Goal: Task Accomplishment & Management: Complete application form

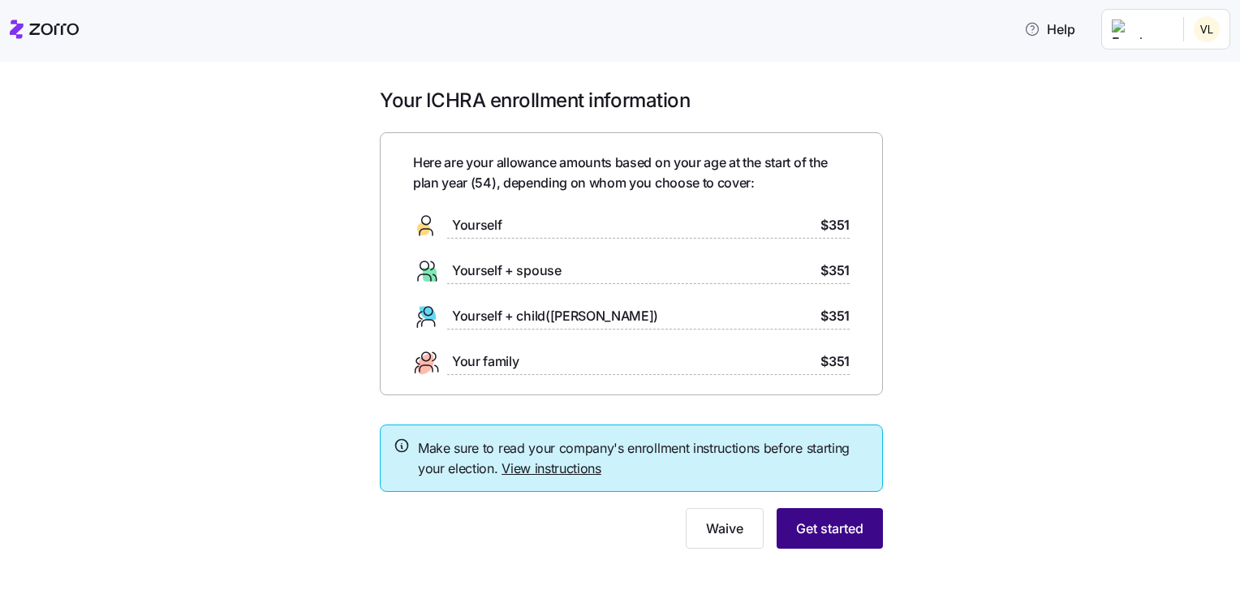
click at [824, 516] on button "Get started" at bounding box center [829, 528] width 106 height 41
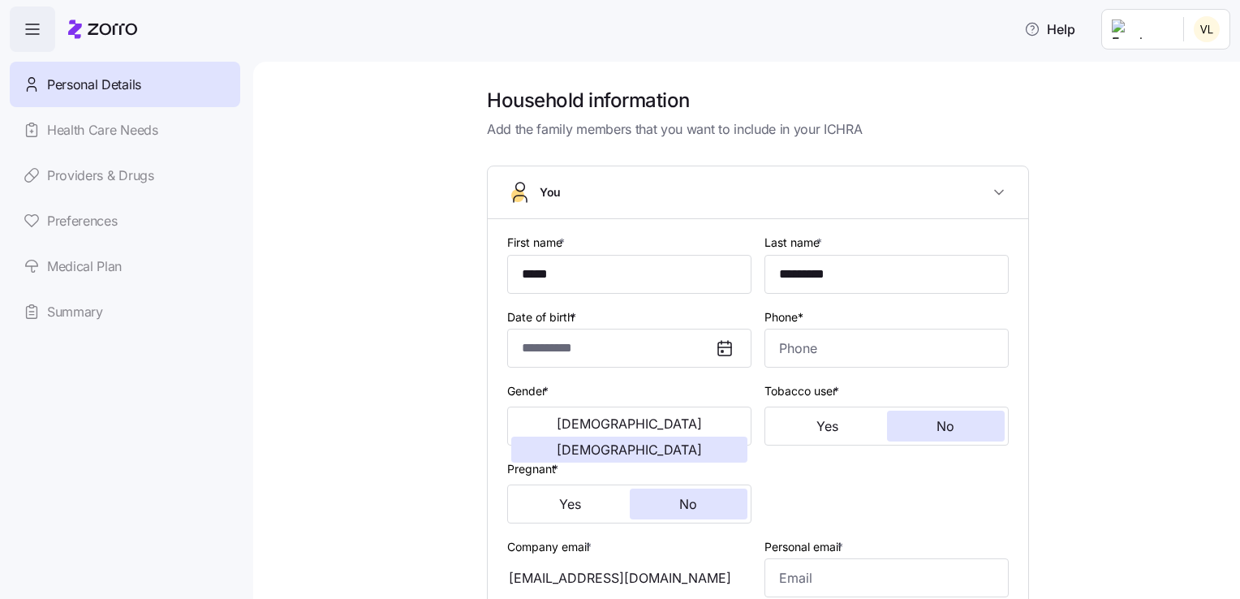
type input "**********"
type input "[PHONE_NUMBER]"
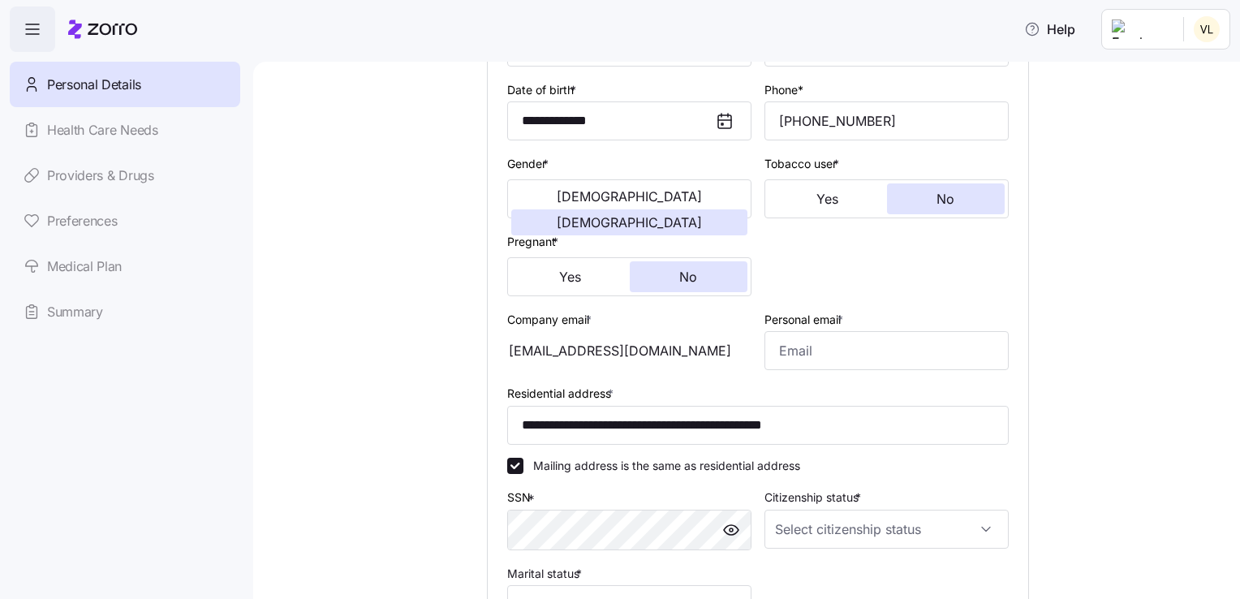
scroll to position [243, 0]
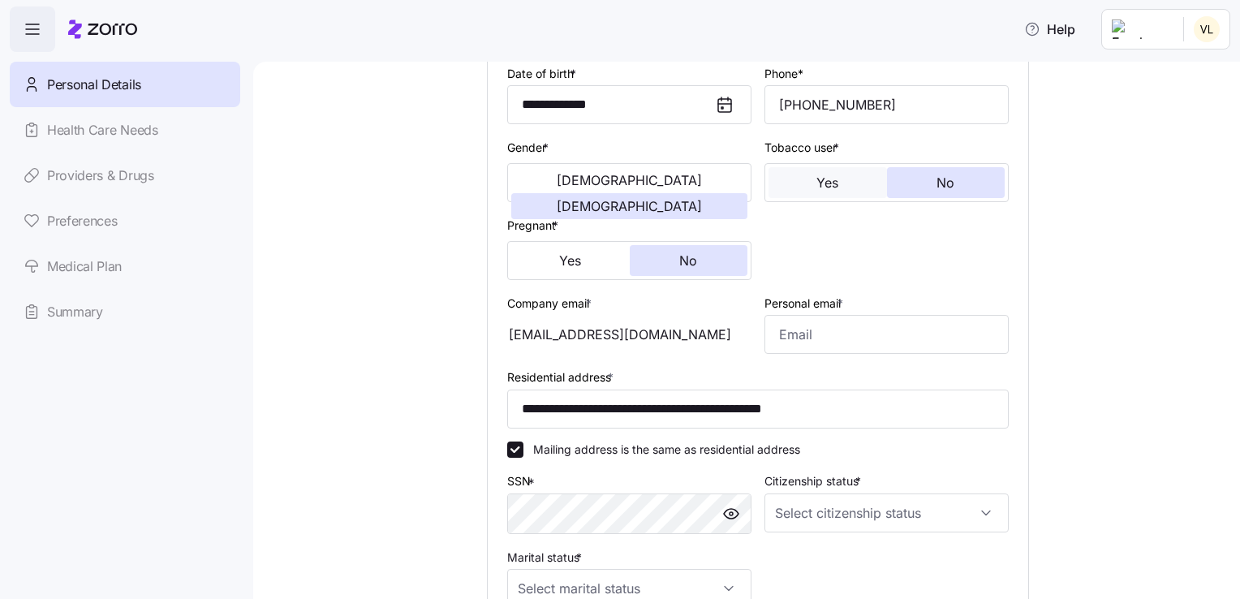
click at [851, 194] on button "Yes" at bounding box center [827, 182] width 118 height 31
click at [894, 337] on input "Personal email *" at bounding box center [886, 334] width 244 height 39
type input "[EMAIL_ADDRESS][DOMAIN_NAME]"
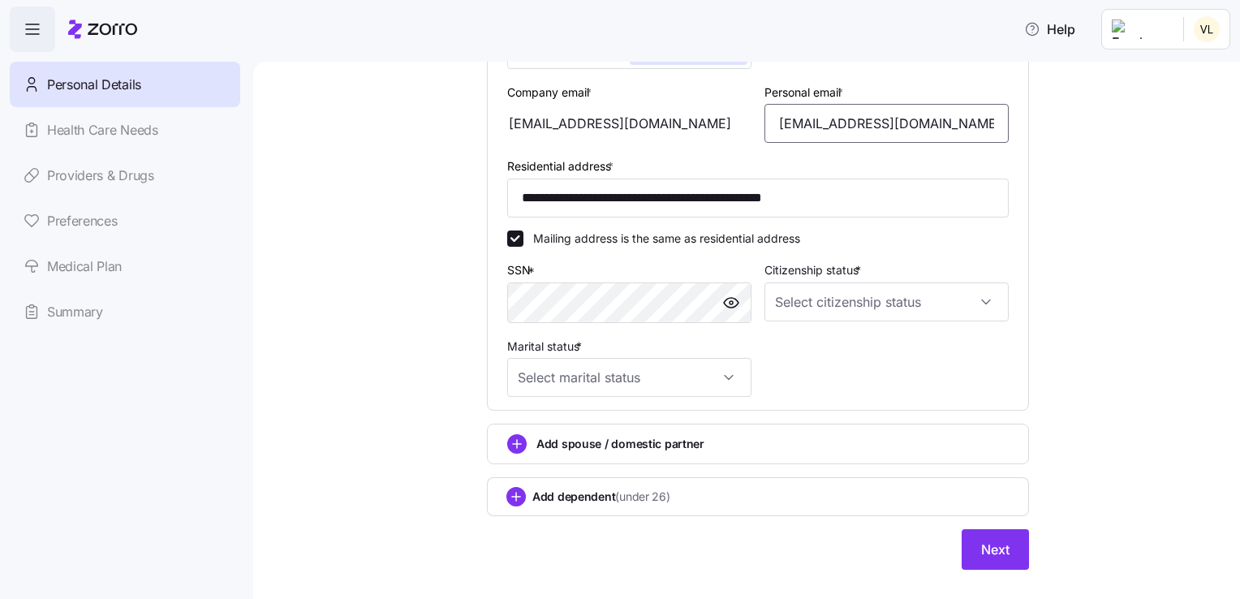
scroll to position [480, 0]
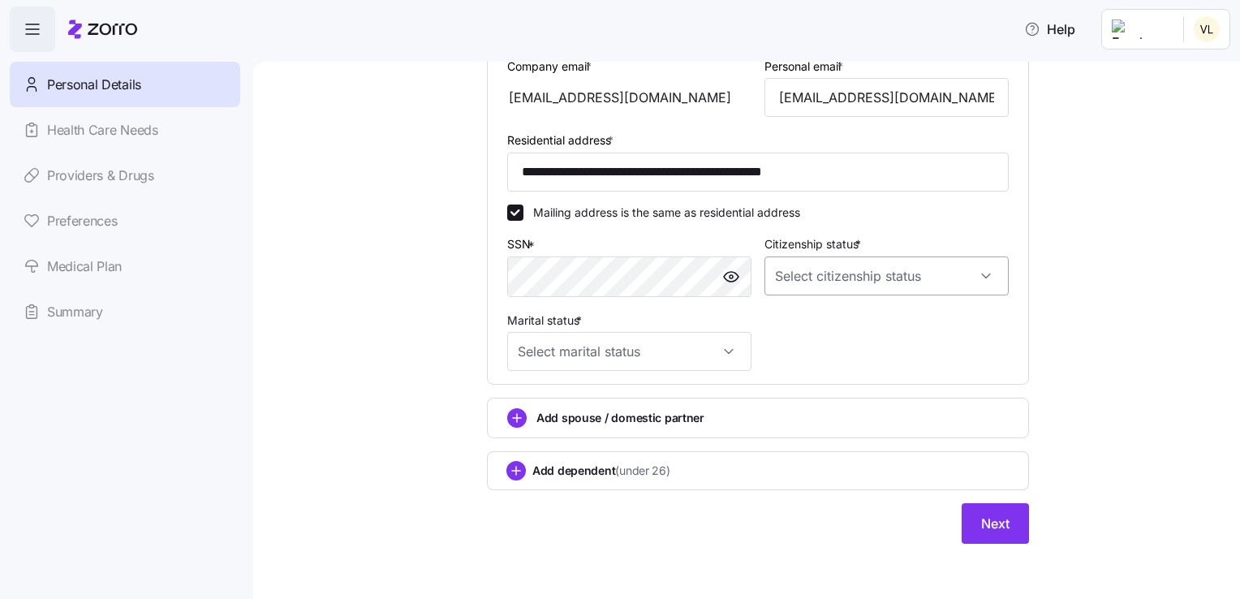
click at [922, 268] on input "Citizenship status *" at bounding box center [886, 275] width 244 height 39
click at [853, 323] on div "[DEMOGRAPHIC_DATA] citizen" at bounding box center [879, 323] width 231 height 34
type input "[DEMOGRAPHIC_DATA] citizen"
click at [681, 340] on input "Marital status *" at bounding box center [629, 351] width 244 height 39
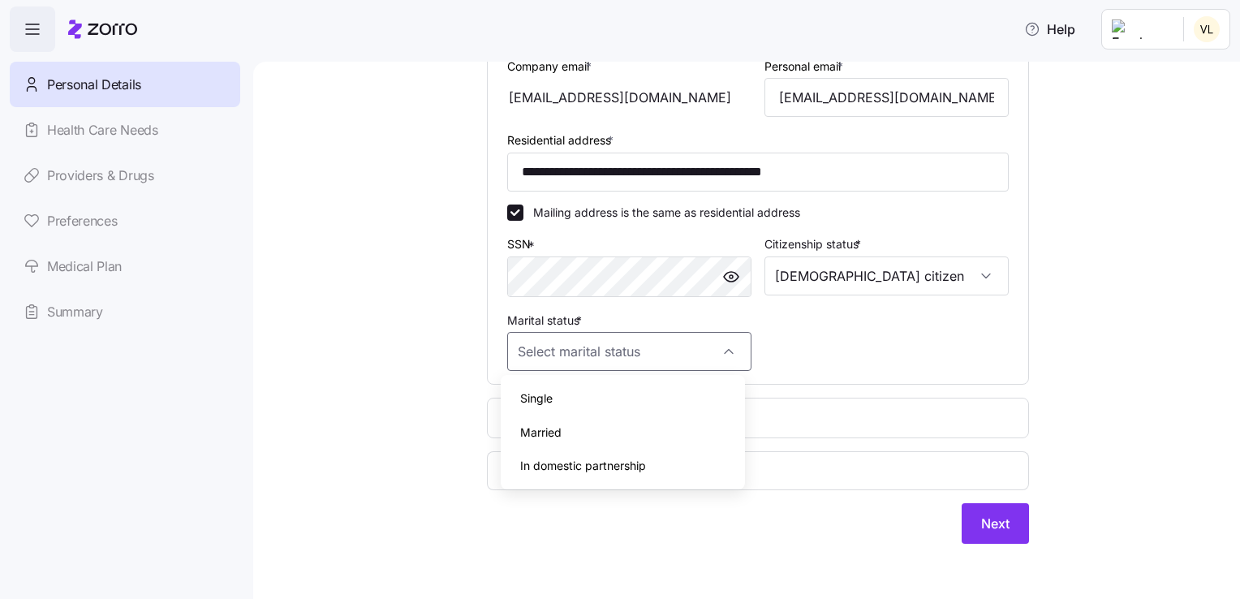
click at [622, 427] on div "Married" at bounding box center [622, 432] width 231 height 34
type input "Married"
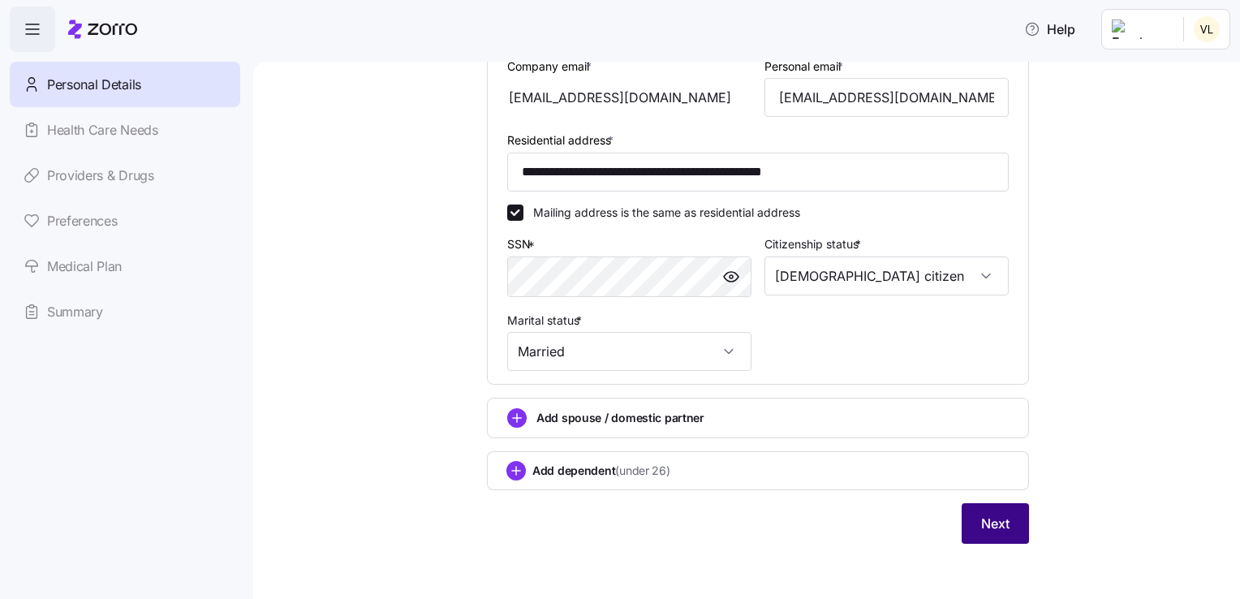
click at [982, 518] on span "Next" at bounding box center [995, 523] width 28 height 19
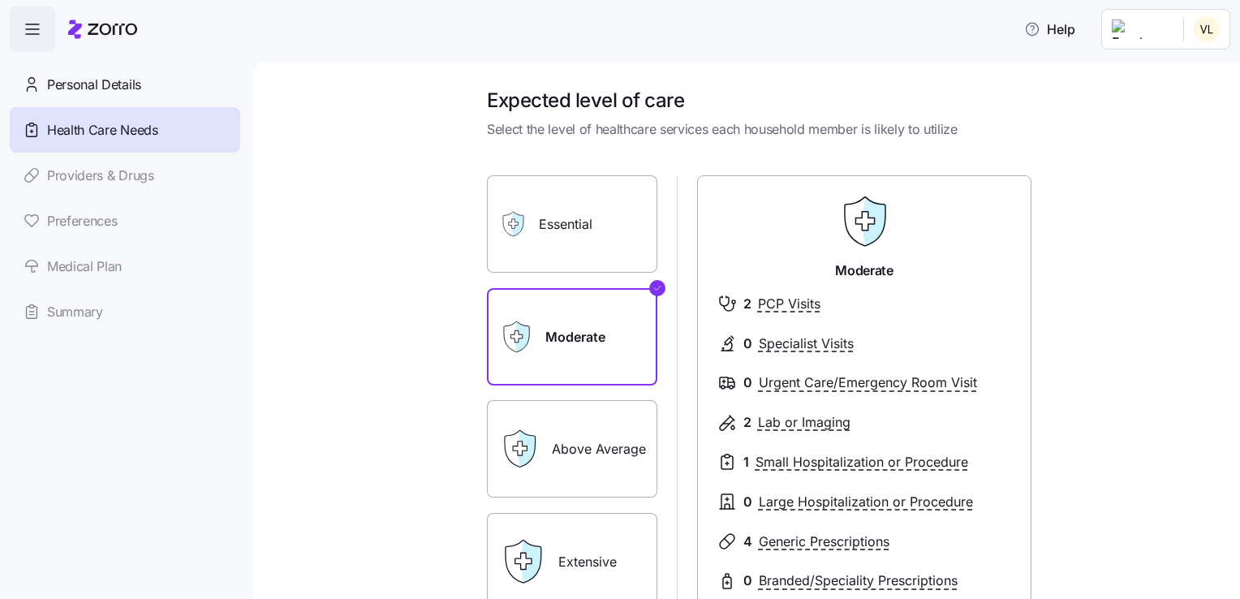
scroll to position [81, 0]
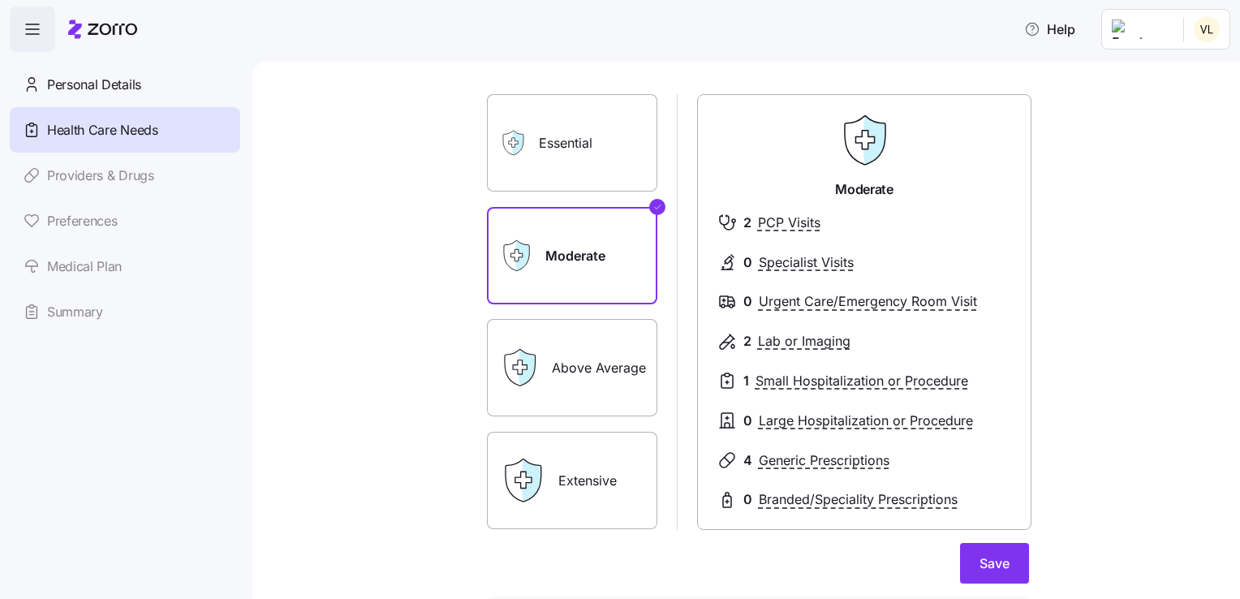
click at [569, 353] on label "Above Average" at bounding box center [572, 367] width 170 height 97
click at [0, 0] on input "Above Average" at bounding box center [0, 0] width 0 height 0
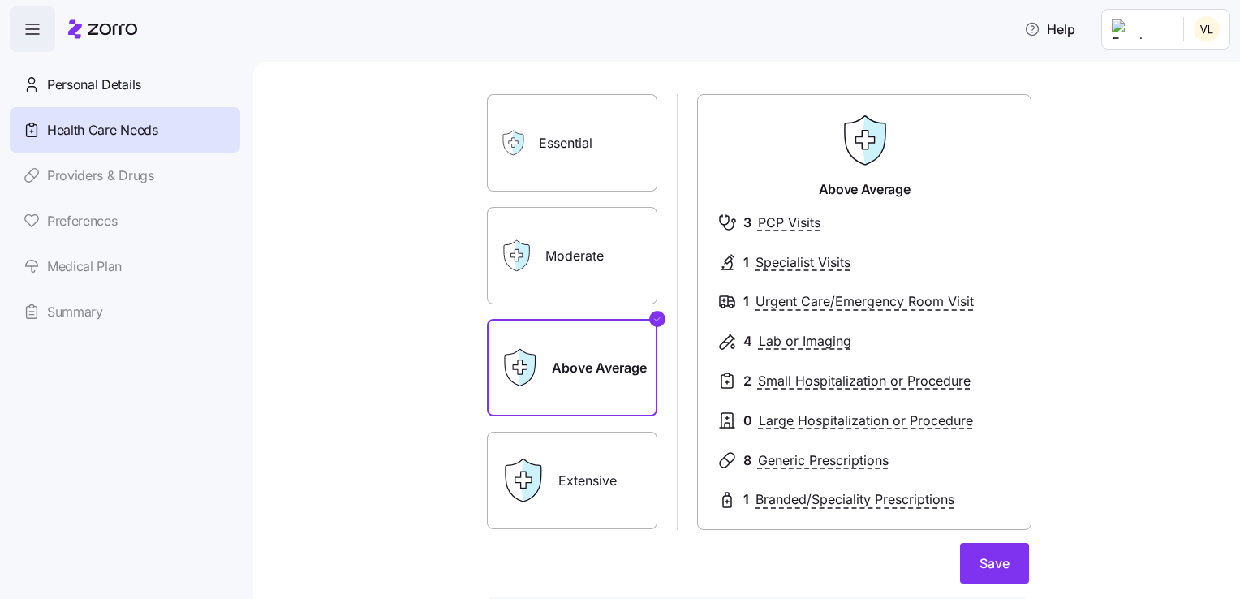
click at [564, 450] on label "Extensive" at bounding box center [572, 480] width 170 height 97
click at [0, 0] on input "Extensive" at bounding box center [0, 0] width 0 height 0
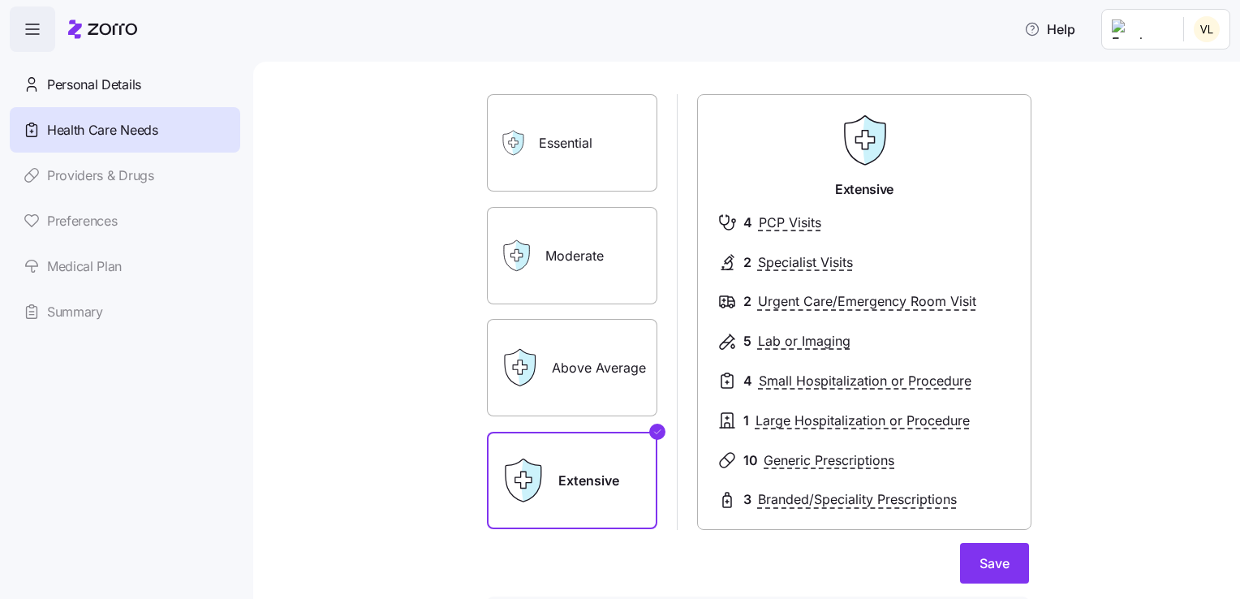
click at [622, 160] on label "Essential" at bounding box center [572, 142] width 170 height 97
click at [0, 0] on input "Essential" at bounding box center [0, 0] width 0 height 0
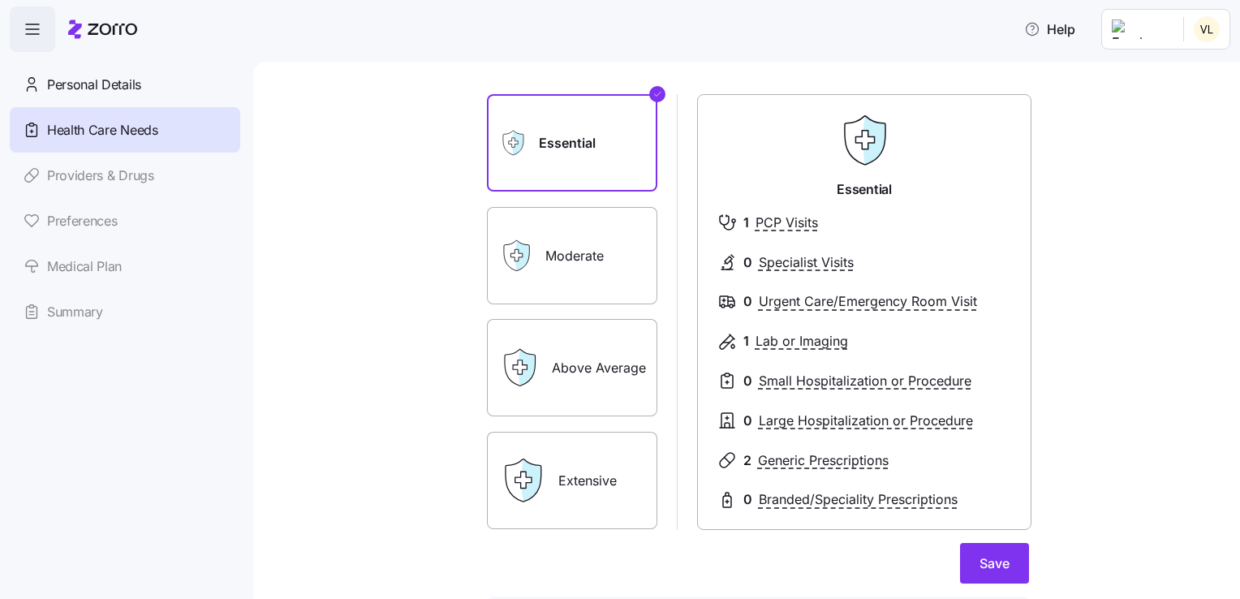
click at [598, 251] on label "Moderate" at bounding box center [572, 255] width 170 height 97
click at [0, 0] on input "Moderate" at bounding box center [0, 0] width 0 height 0
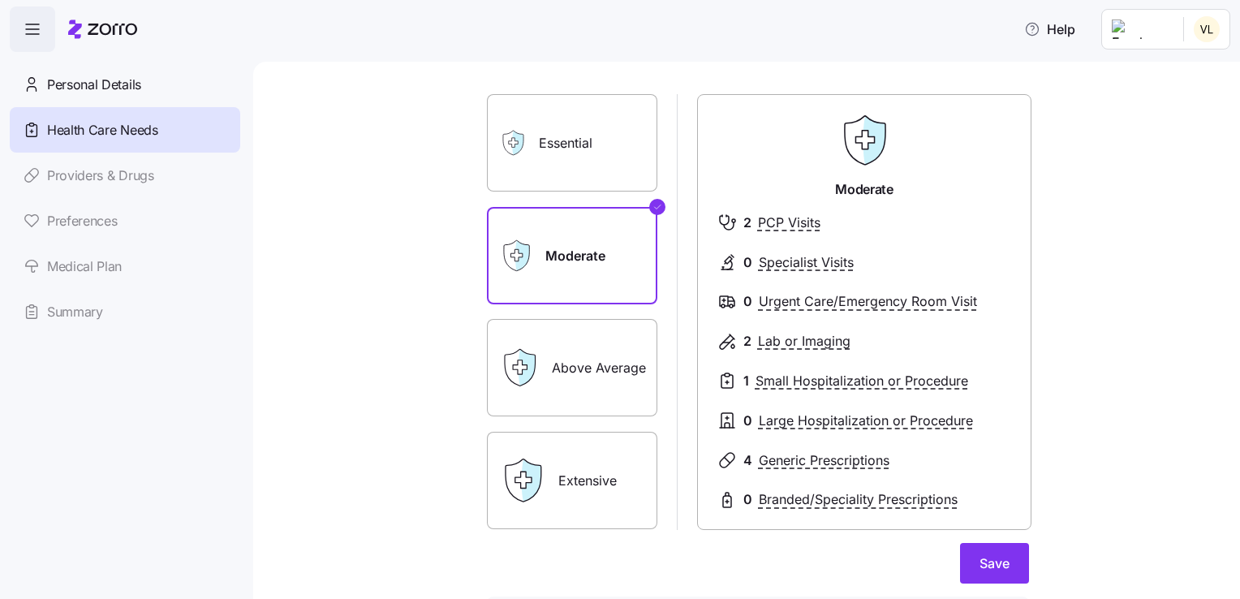
click at [591, 498] on label "Extensive" at bounding box center [572, 480] width 170 height 97
click at [0, 0] on input "Extensive" at bounding box center [0, 0] width 0 height 0
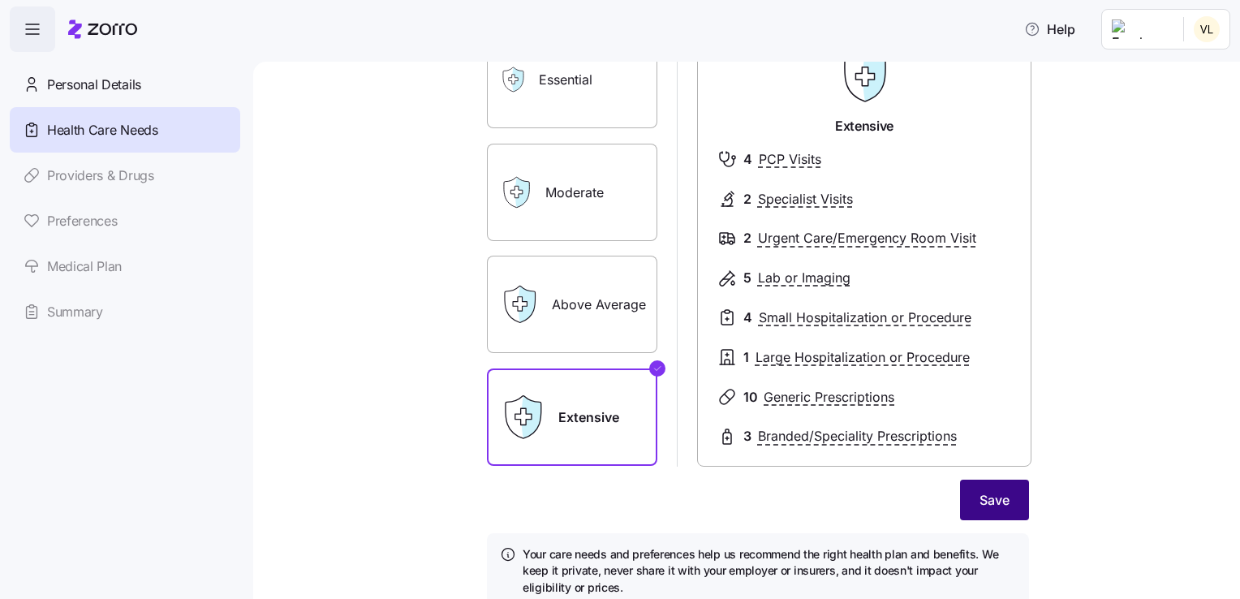
scroll to position [162, 0]
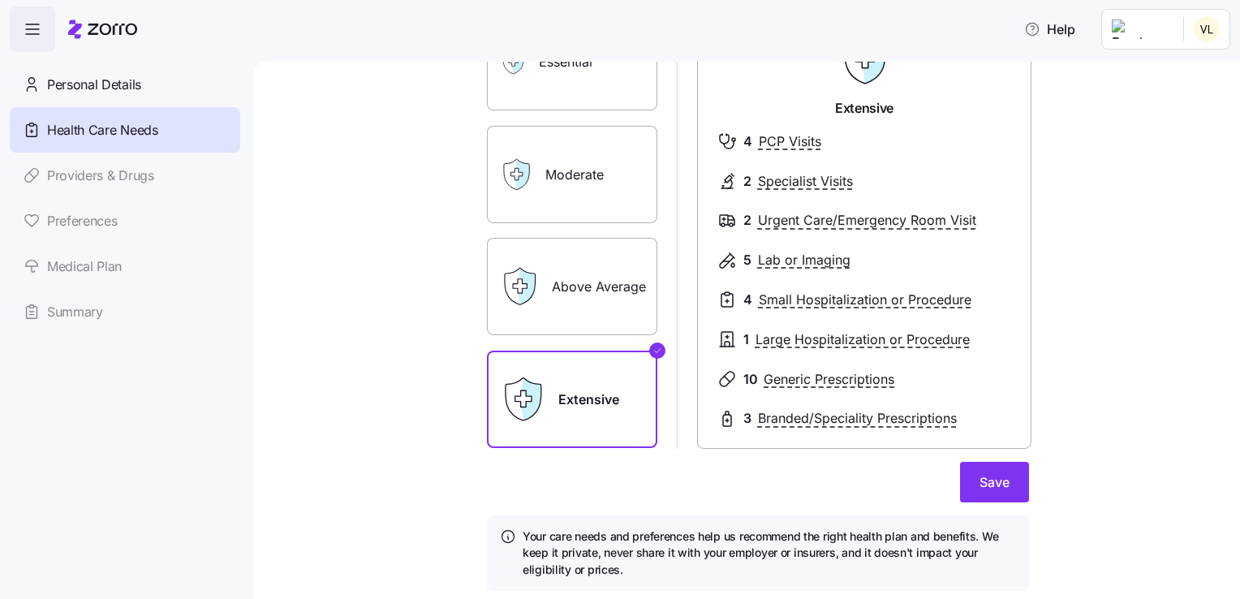
click at [1022, 500] on div "Expected level of care Select the level of healthcare services each household m…" at bounding box center [758, 267] width 568 height 685
click at [979, 484] on span "Save" at bounding box center [994, 481] width 30 height 19
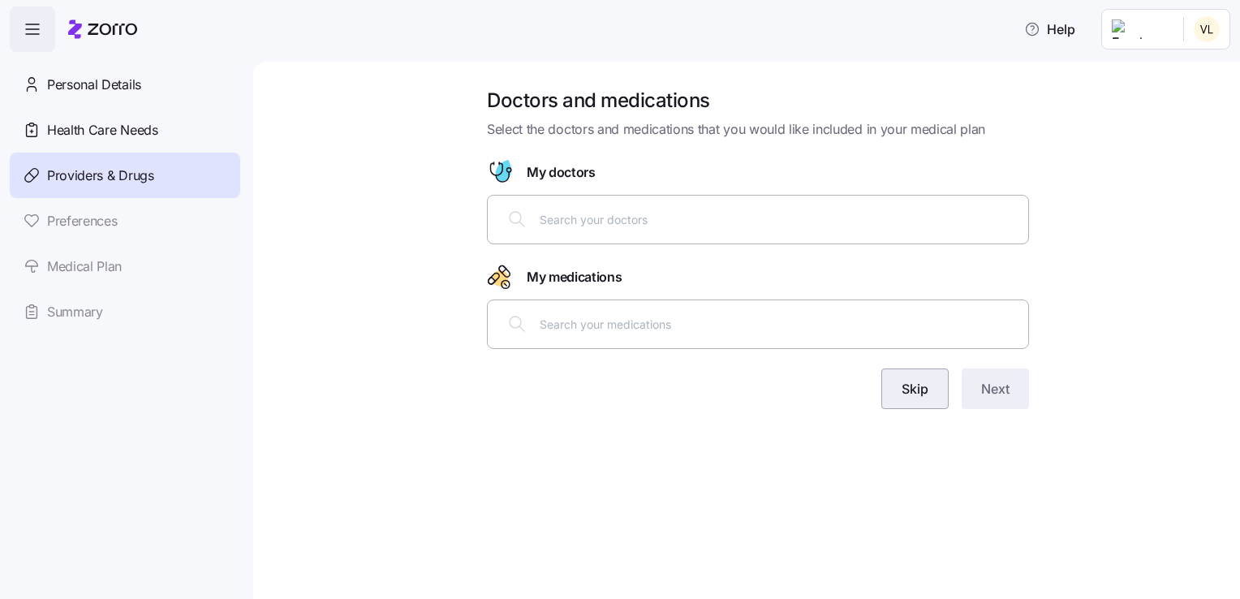
click at [895, 378] on button "Skip" at bounding box center [914, 388] width 67 height 41
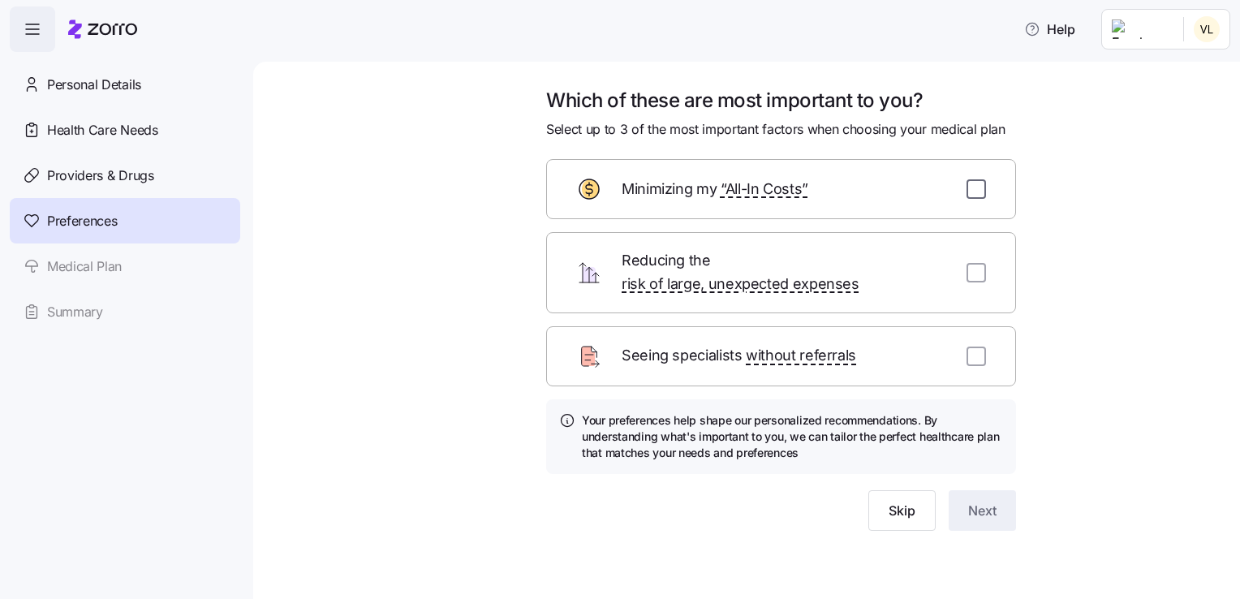
click at [982, 186] on input "checkbox" at bounding box center [975, 188] width 19 height 19
checkbox input "true"
click at [982, 264] on input "checkbox" at bounding box center [975, 272] width 19 height 19
checkbox input "true"
click at [970, 346] on input "checkbox" at bounding box center [975, 355] width 19 height 19
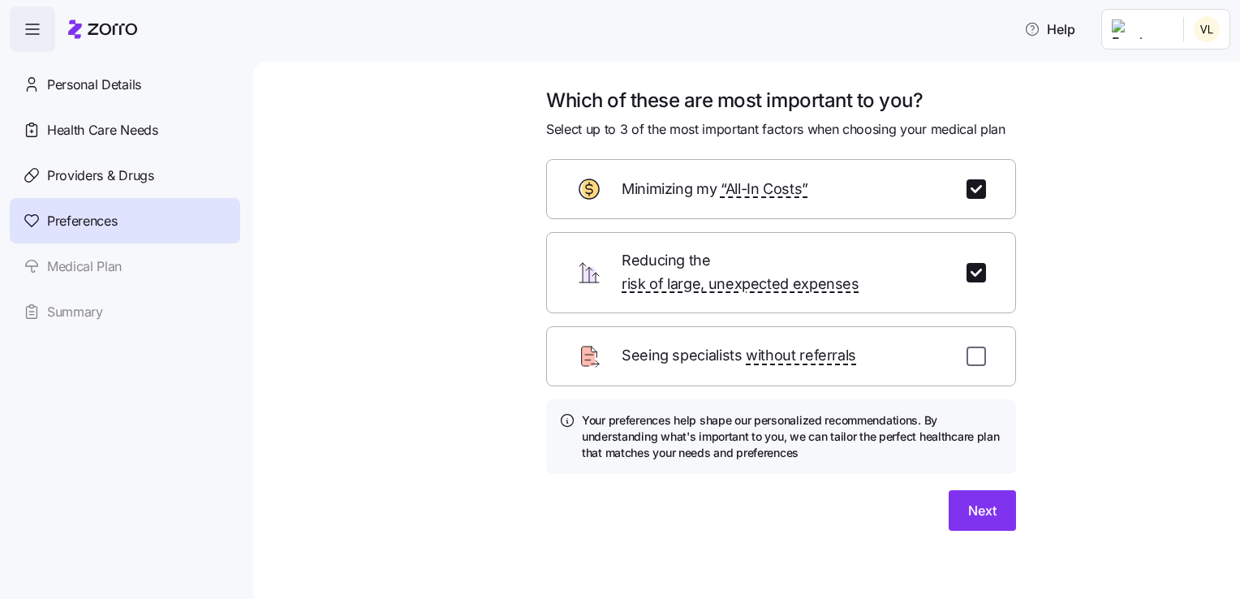
checkbox input "true"
click at [980, 501] on span "Next" at bounding box center [982, 510] width 28 height 19
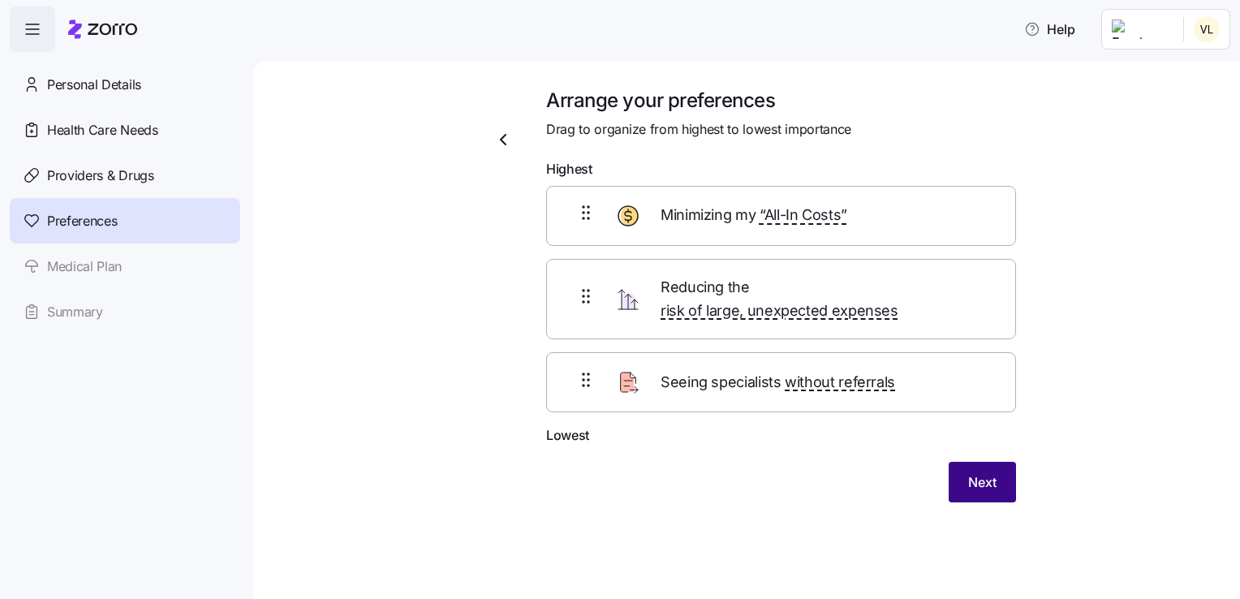
click at [972, 472] on span "Next" at bounding box center [982, 481] width 28 height 19
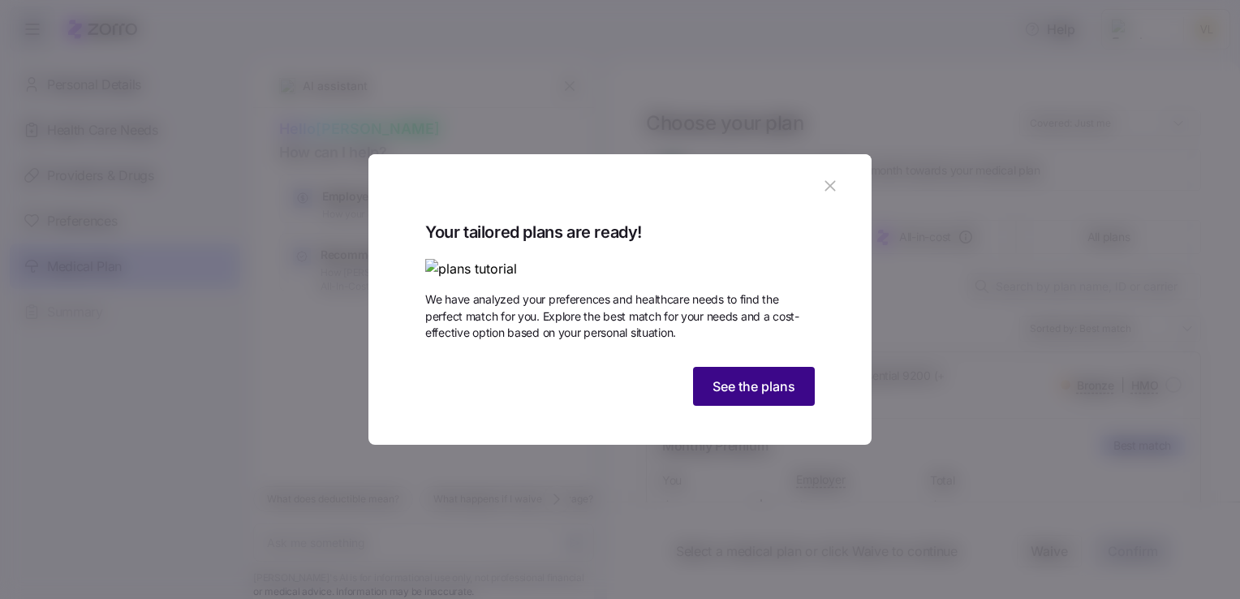
click at [746, 396] on span "See the plans" at bounding box center [753, 385] width 83 height 19
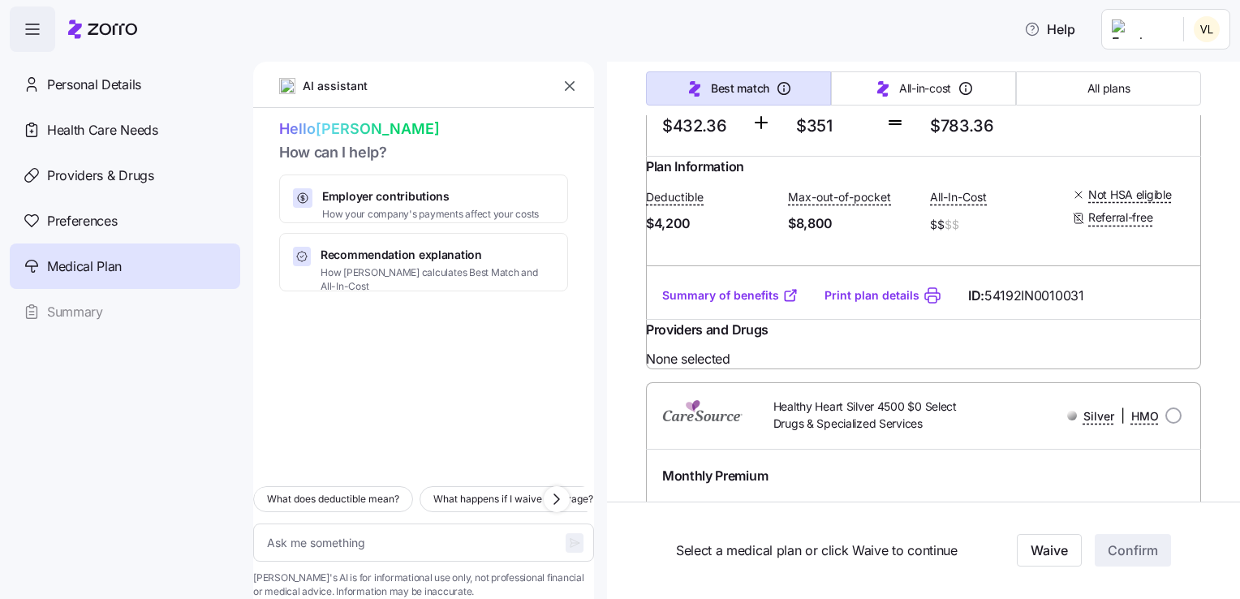
scroll to position [10465, 0]
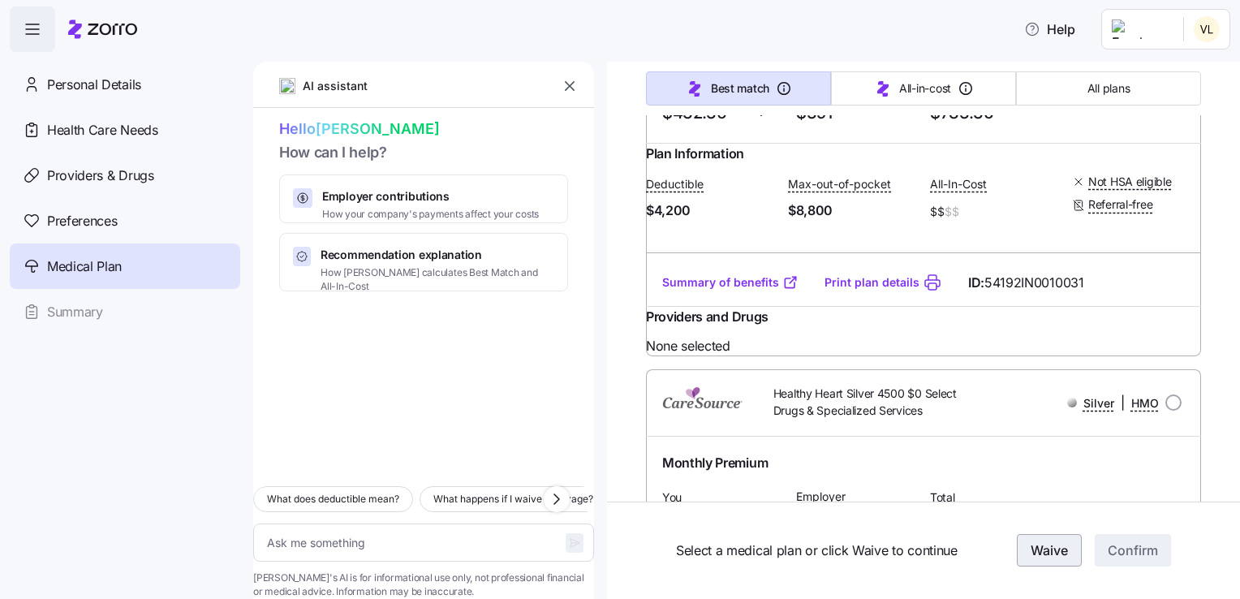
click at [1058, 540] on button "Waive" at bounding box center [1049, 551] width 65 height 32
type textarea "x"
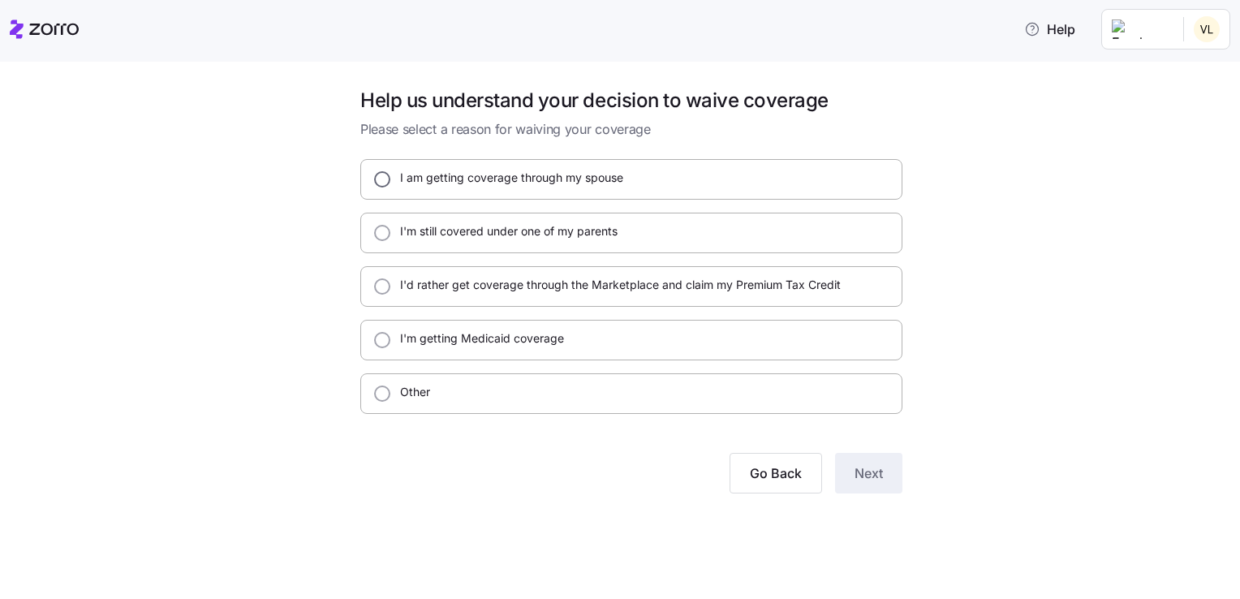
click at [380, 175] on input "I am getting coverage through my spouse" at bounding box center [382, 179] width 16 height 16
radio input "true"
click at [861, 466] on span "Next" at bounding box center [868, 472] width 28 height 19
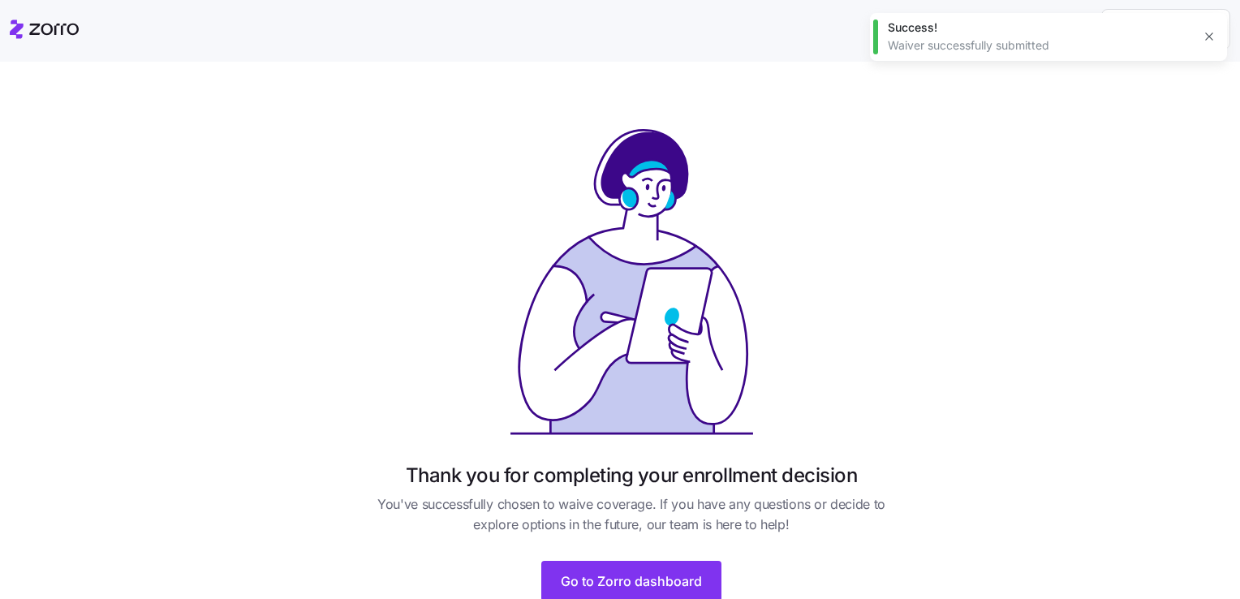
scroll to position [60, 0]
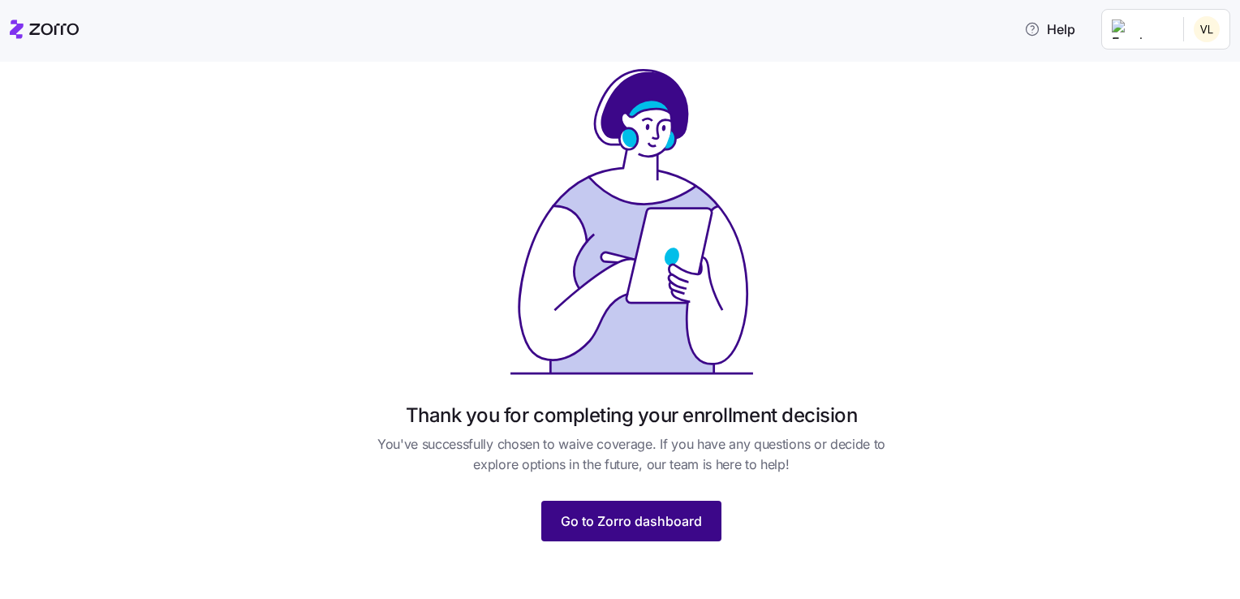
click at [664, 519] on span "Go to Zorro dashboard" at bounding box center [631, 520] width 141 height 19
